Goal: Transaction & Acquisition: Subscribe to service/newsletter

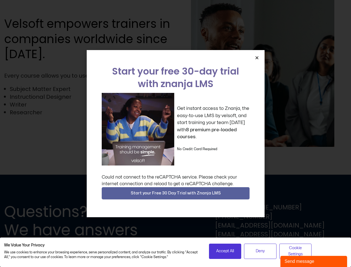
click at [175, 133] on div "Get instant access to Znanja, the easy-to-use LMS by velsoft, and start trainin…" at bounding box center [176, 129] width 148 height 73
click at [257, 58] on icon "Close" at bounding box center [257, 58] width 4 height 4
click at [176, 193] on span "Start your Free 30 Day Trial with Znanja LMS" at bounding box center [176, 193] width 90 height 7
click at [225, 251] on span "Accept All" at bounding box center [225, 251] width 18 height 6
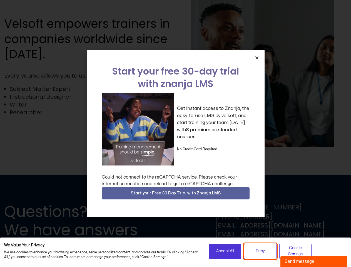
click at [260, 251] on span "Deny" at bounding box center [260, 251] width 9 height 6
click at [295, 251] on span "Cookie Settings" at bounding box center [295, 251] width 25 height 13
click at [314, 261] on div "Send message" at bounding box center [313, 261] width 58 height 7
